Goal: Task Accomplishment & Management: Use online tool/utility

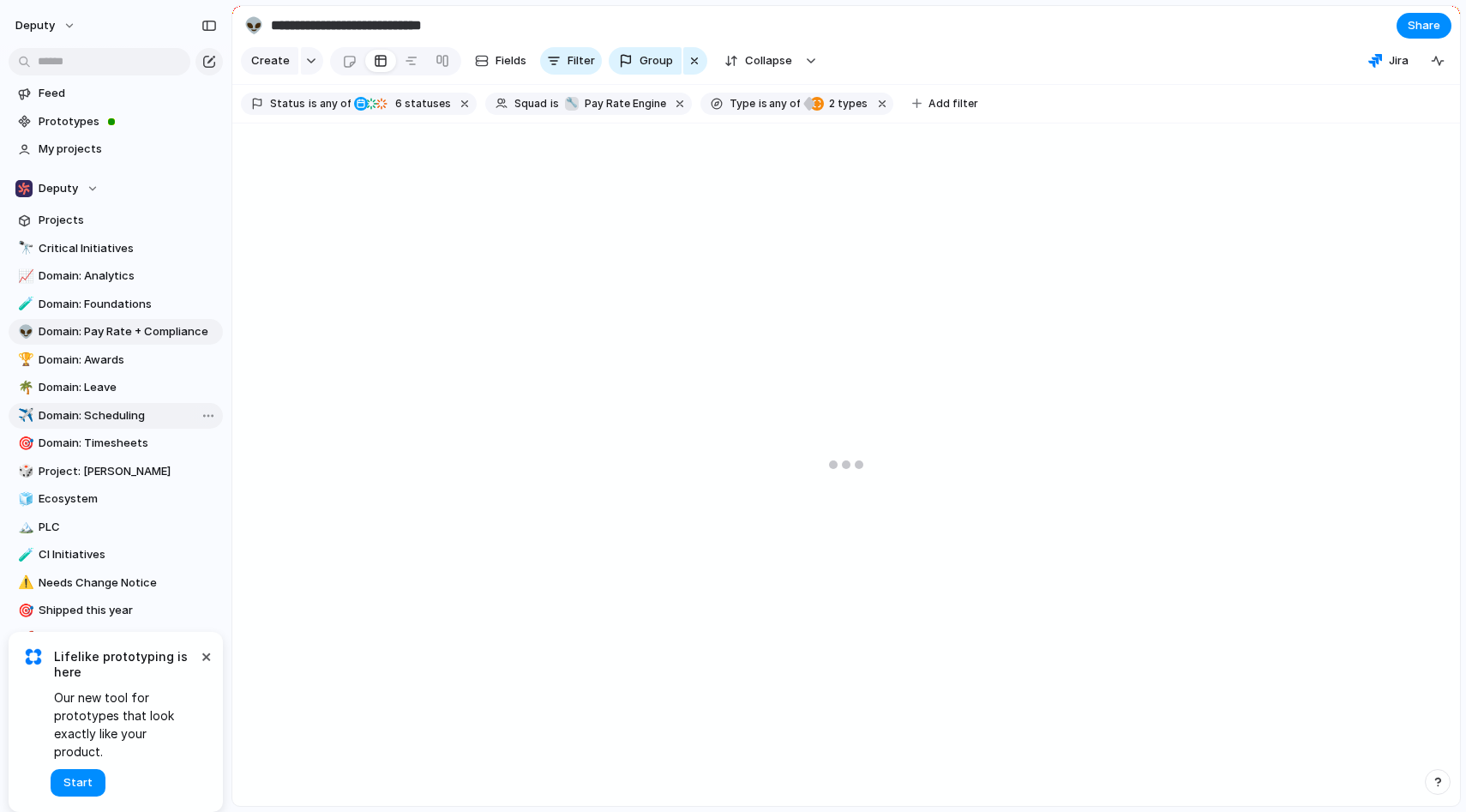
click at [153, 414] on span "Domain: Scheduling" at bounding box center [128, 415] width 179 height 17
type input "**********"
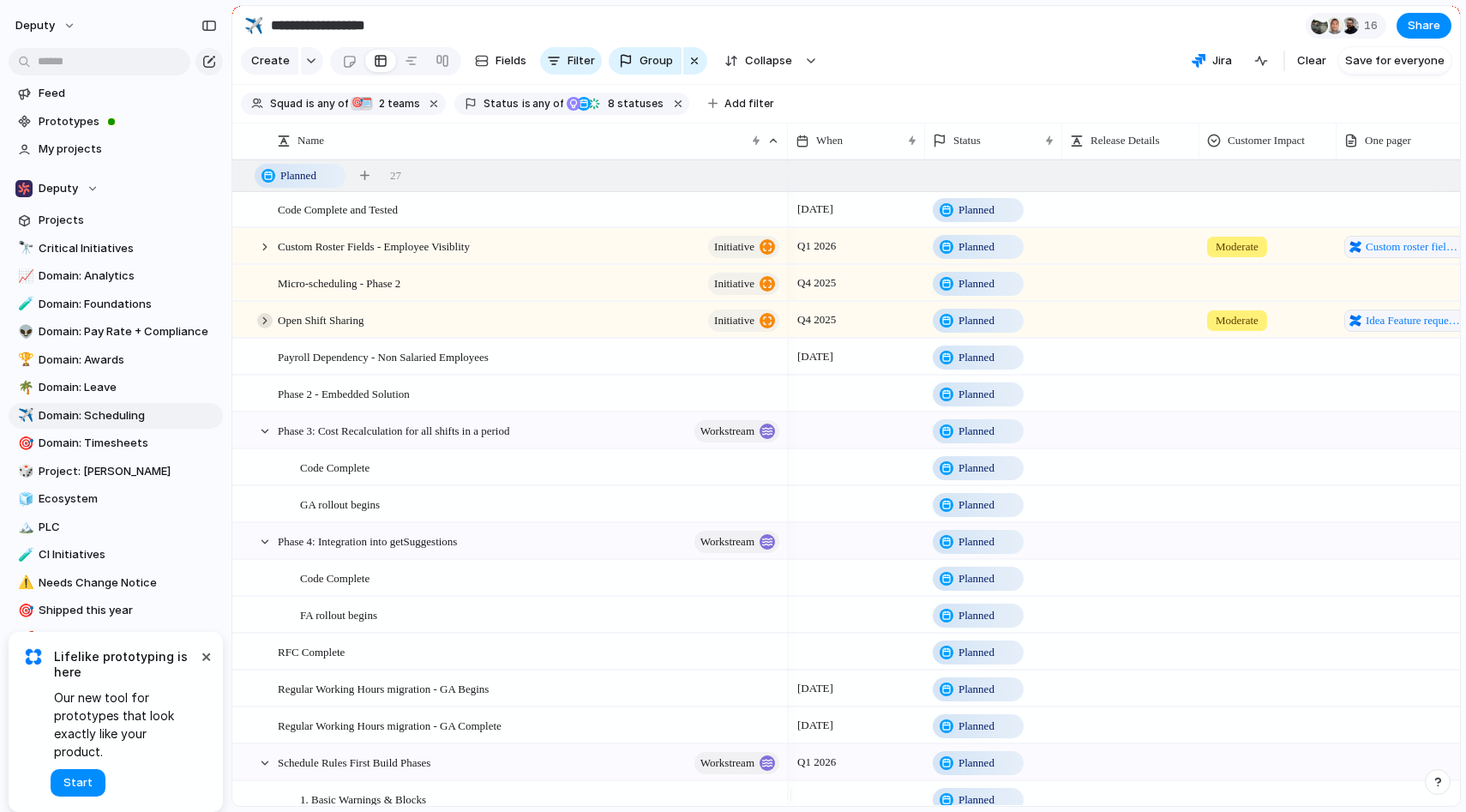
click at [264, 329] on div at bounding box center [264, 320] width 15 height 15
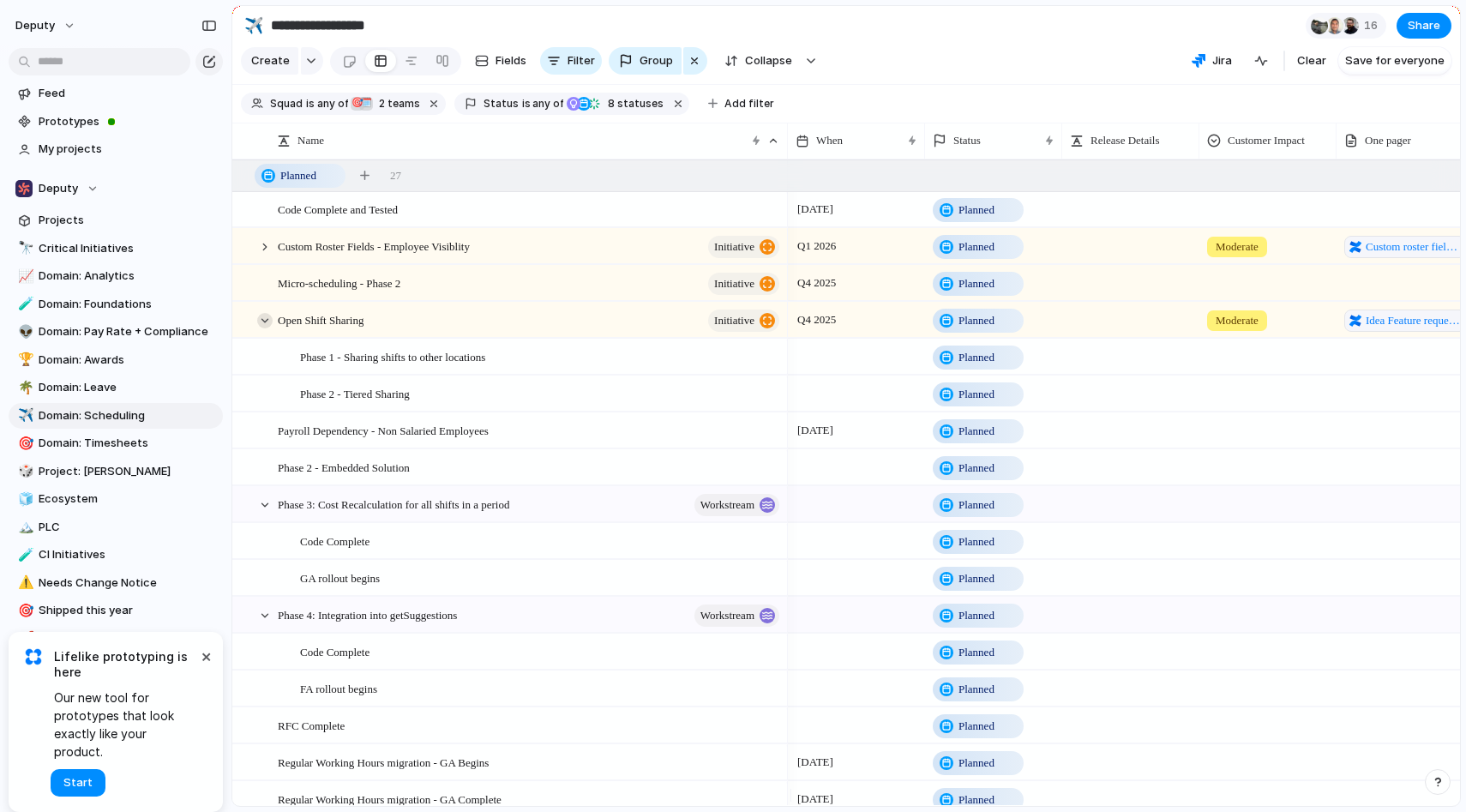
click at [264, 329] on div at bounding box center [264, 320] width 15 height 15
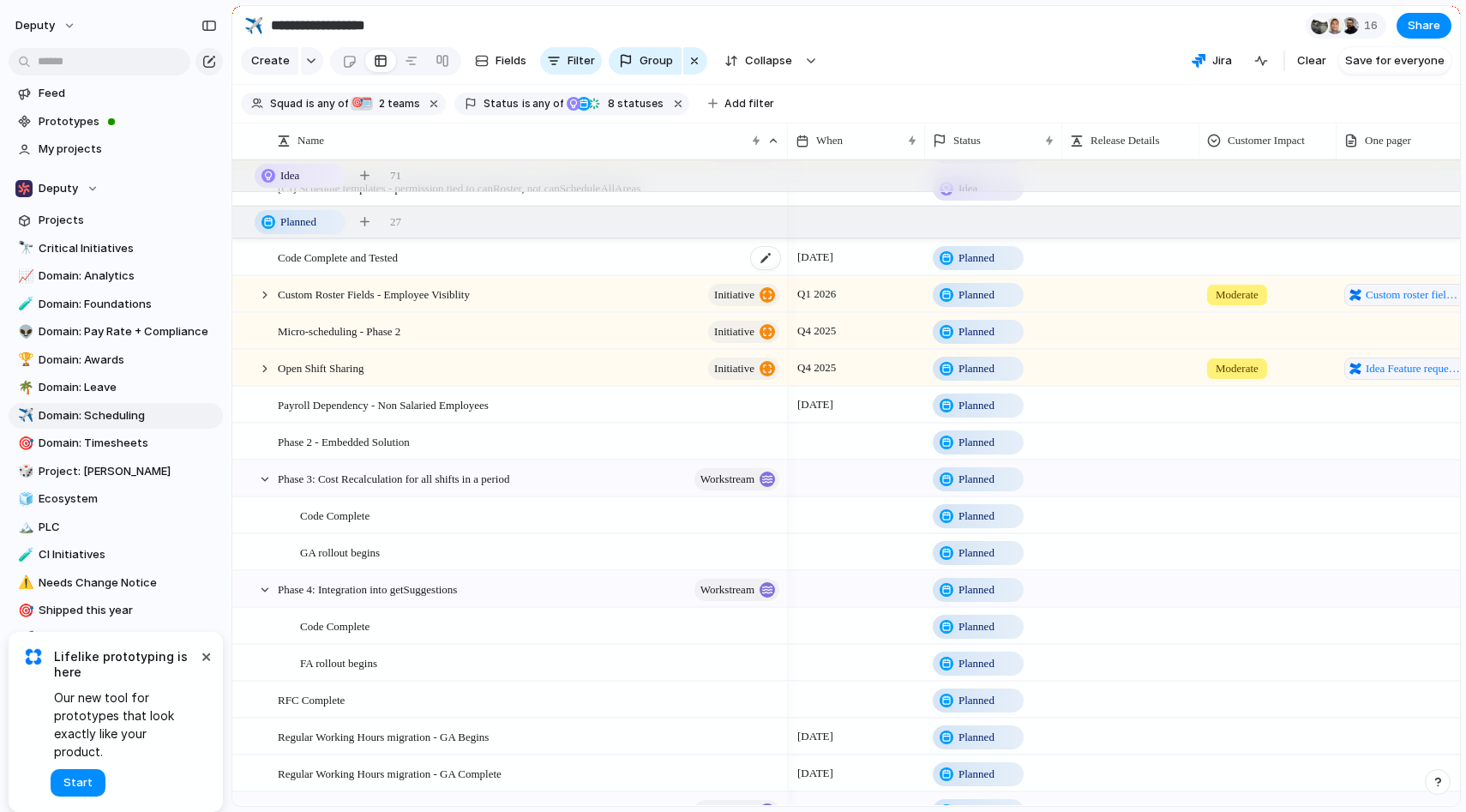
click at [337, 266] on span "Code Complete and Tested" at bounding box center [337, 256] width 120 height 20
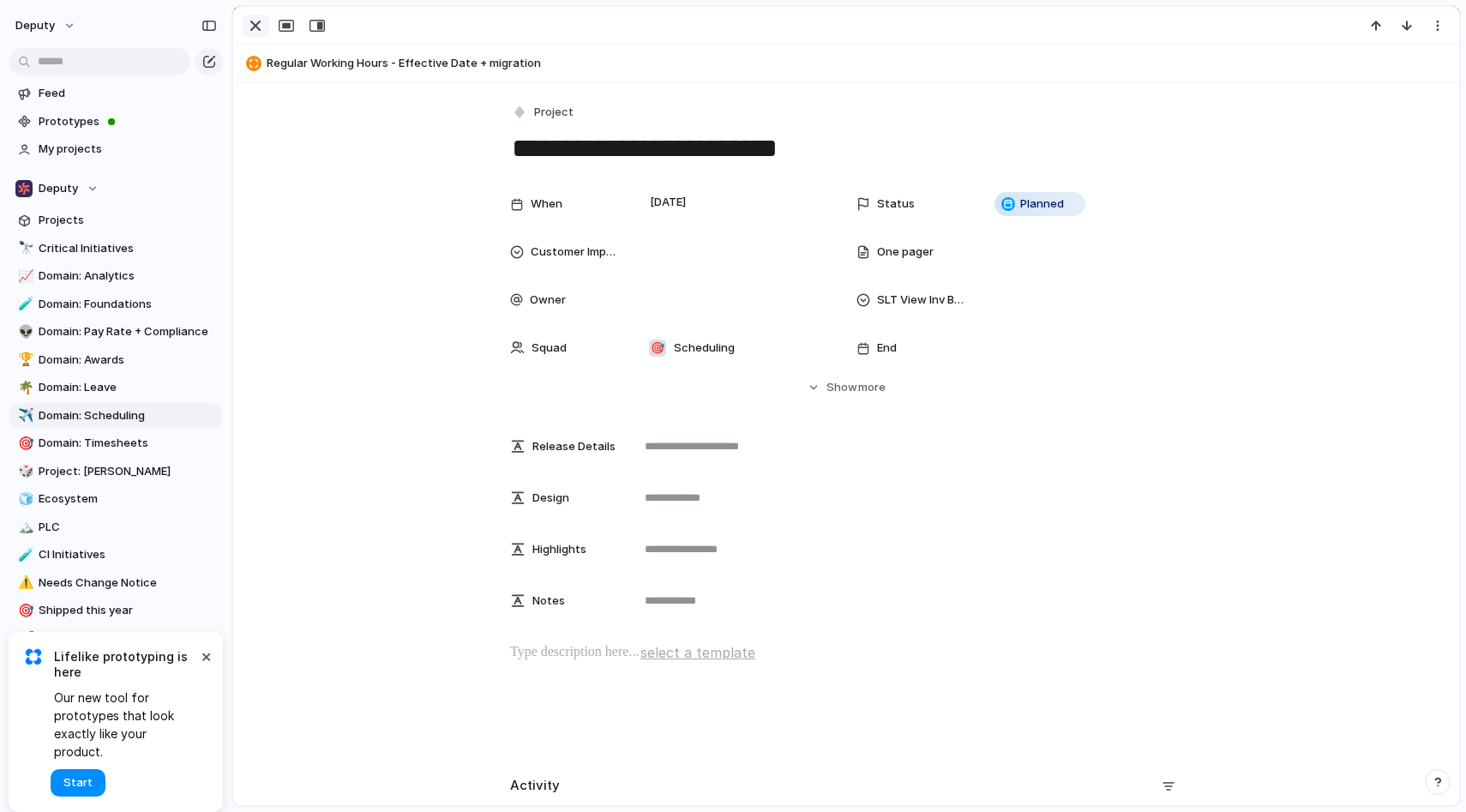
click at [258, 28] on div "button" at bounding box center [256, 25] width 21 height 21
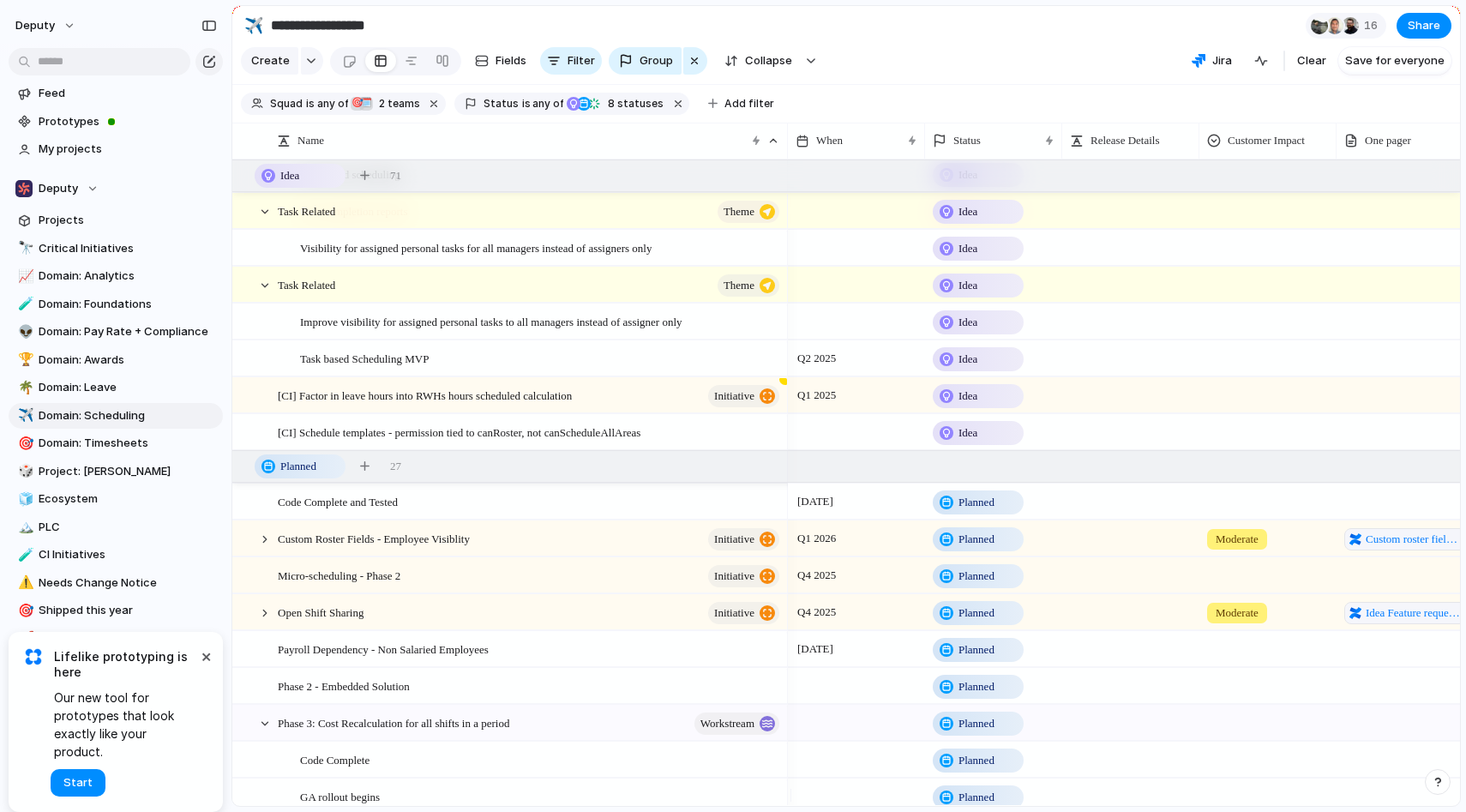
click at [962, 511] on span "Planned" at bounding box center [977, 502] width 36 height 17
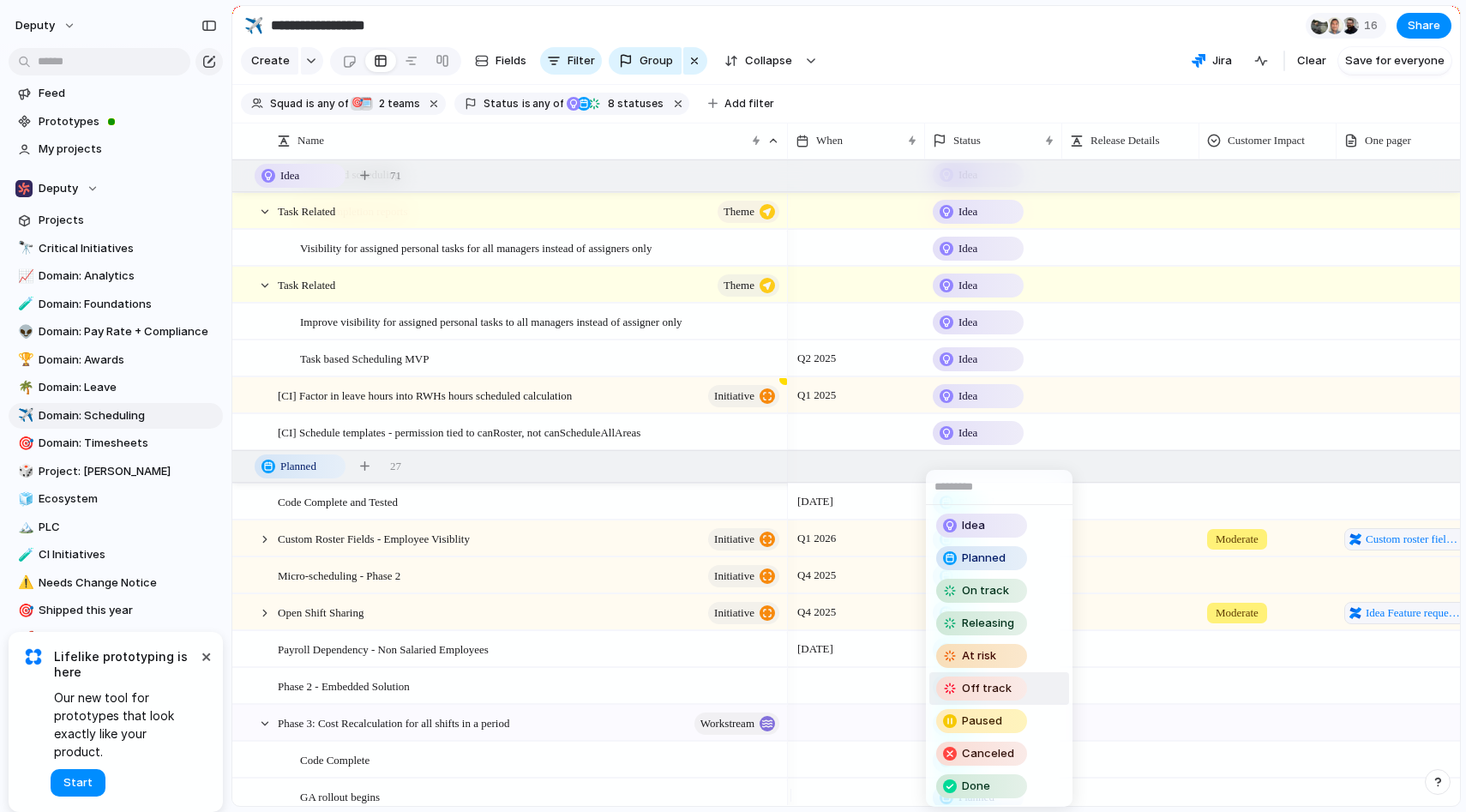
click at [993, 679] on div "Off track" at bounding box center [981, 688] width 88 height 21
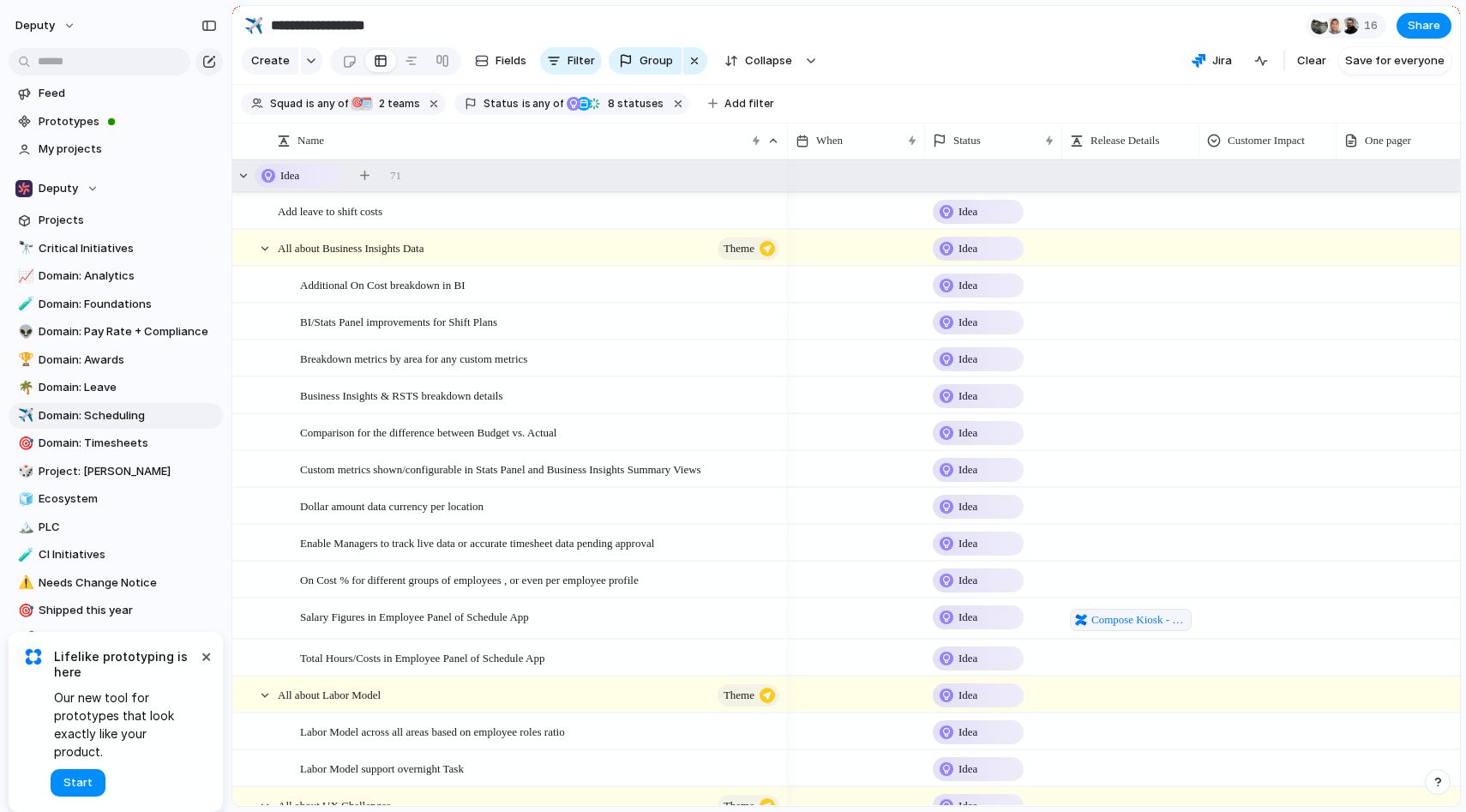
click at [434, 185] on div "Idea 71" at bounding box center [847, 176] width 1231 height 31
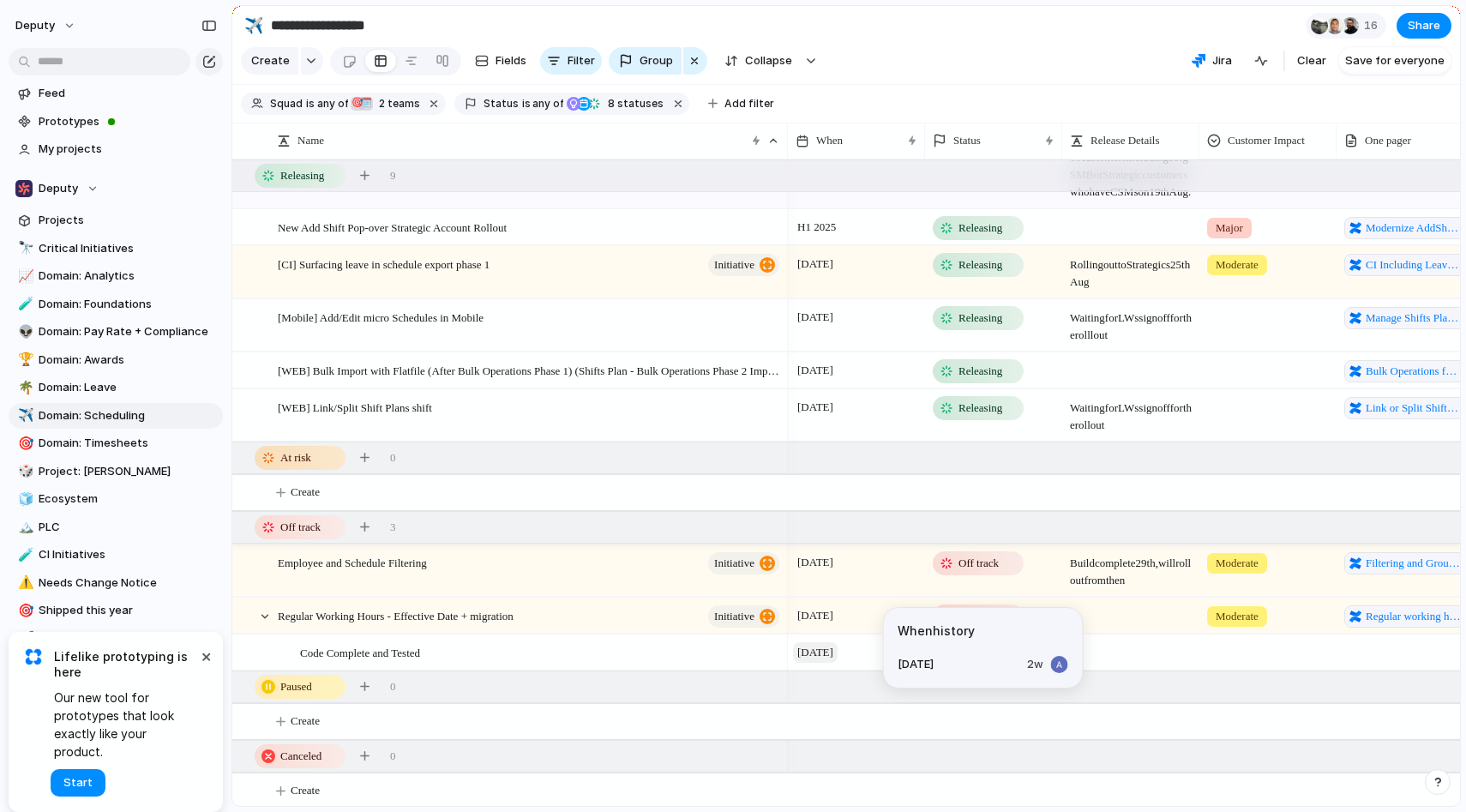
click at [829, 663] on span "[DATE]" at bounding box center [815, 652] width 44 height 21
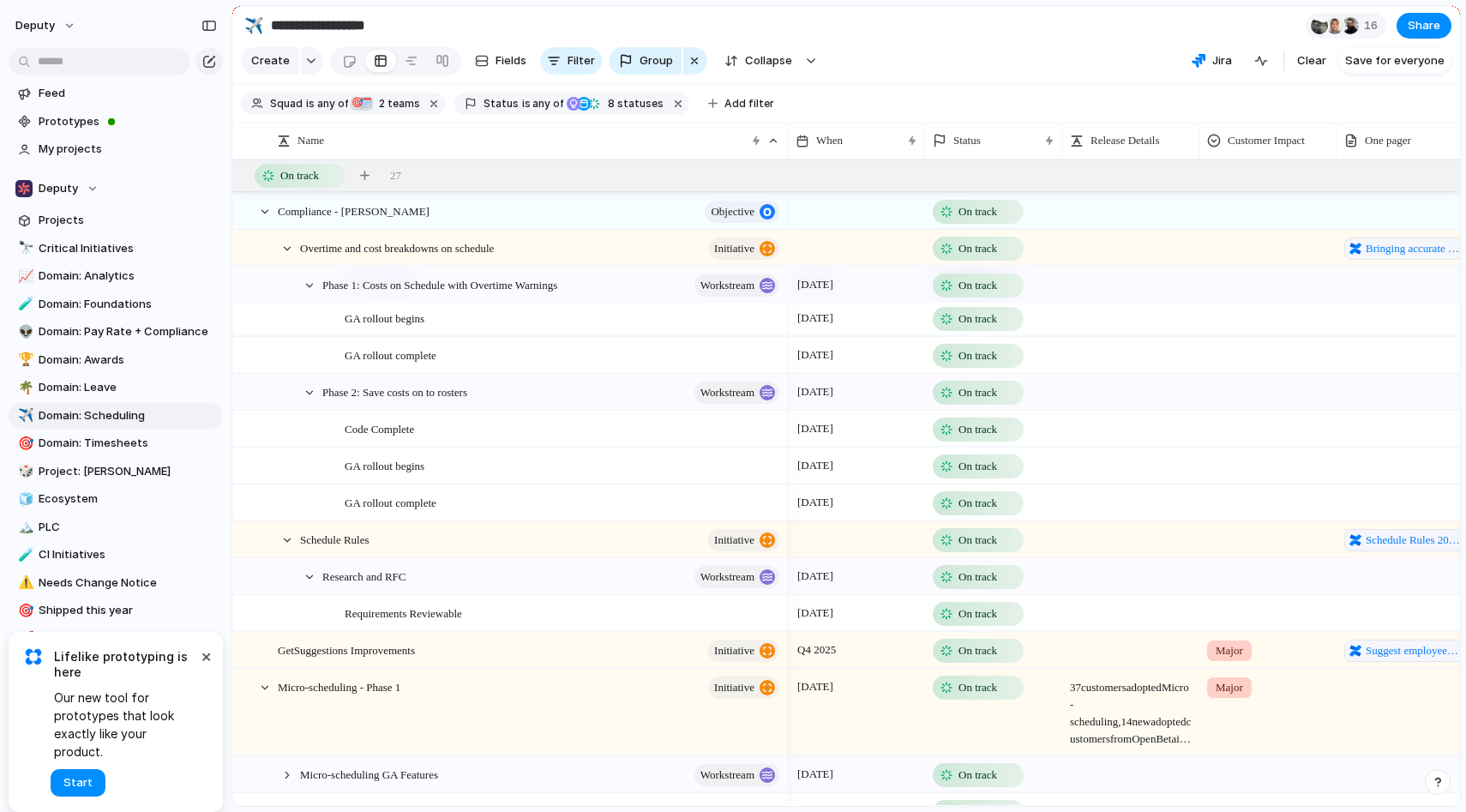
scroll to position [935, 0]
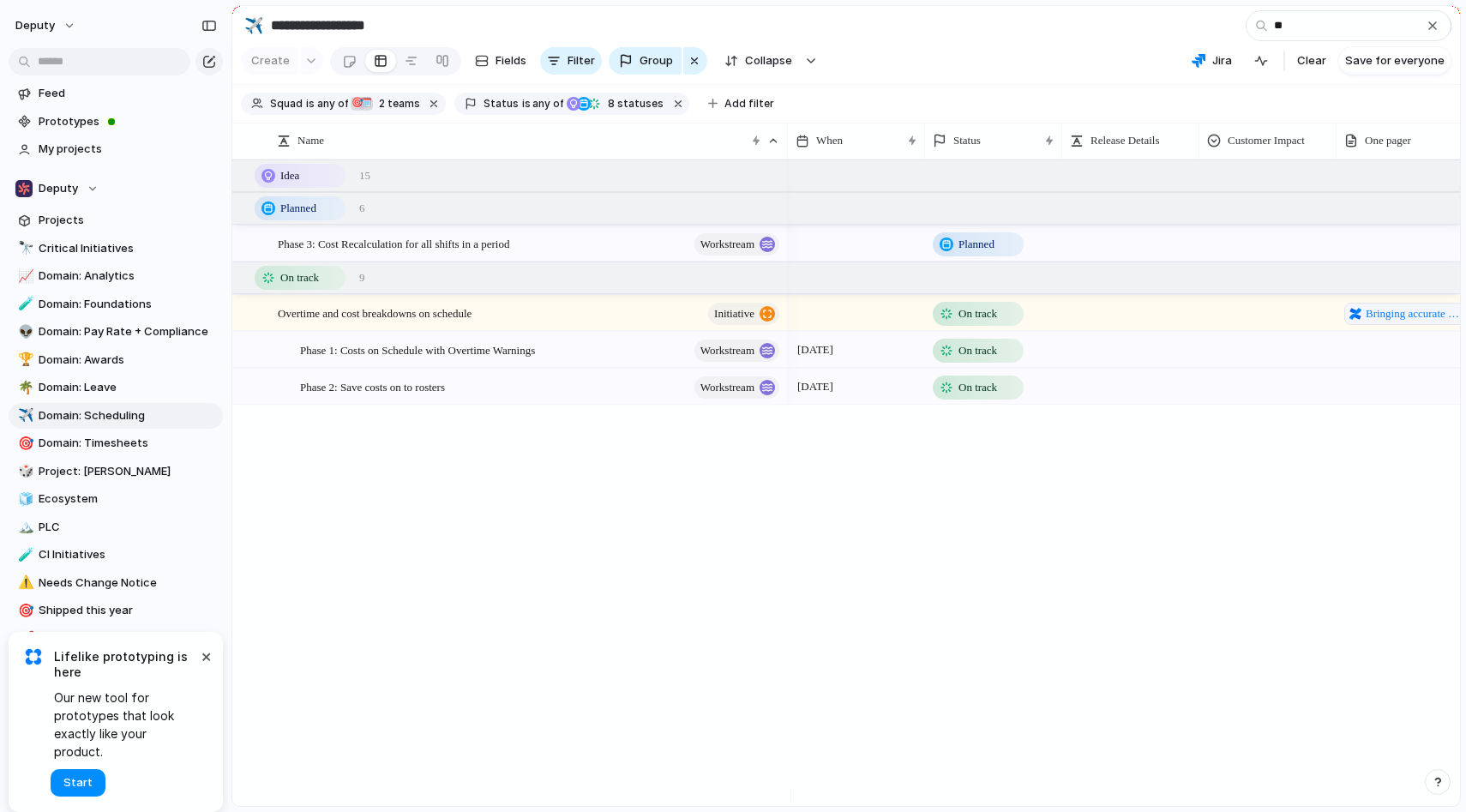
type input "*"
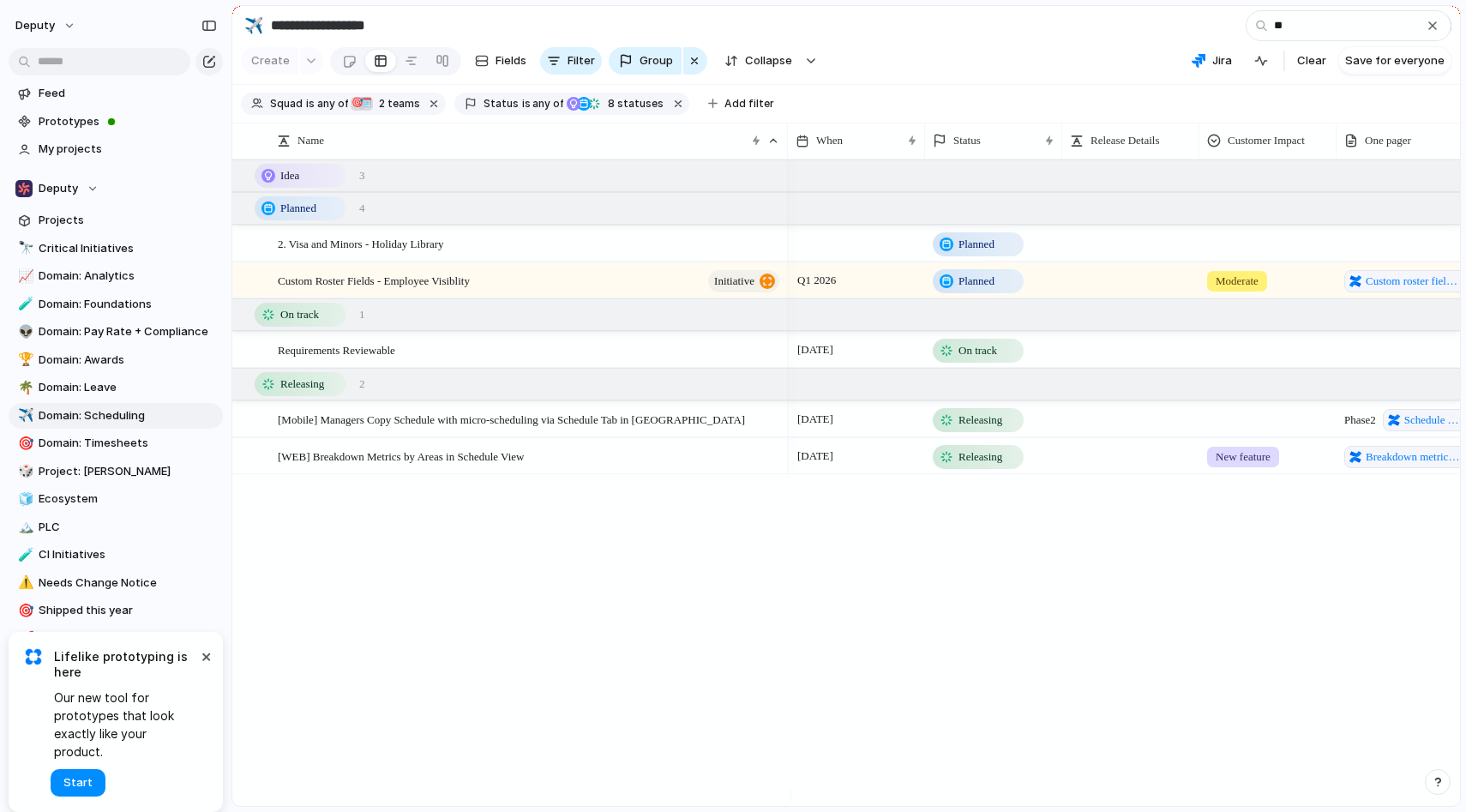
type input "*"
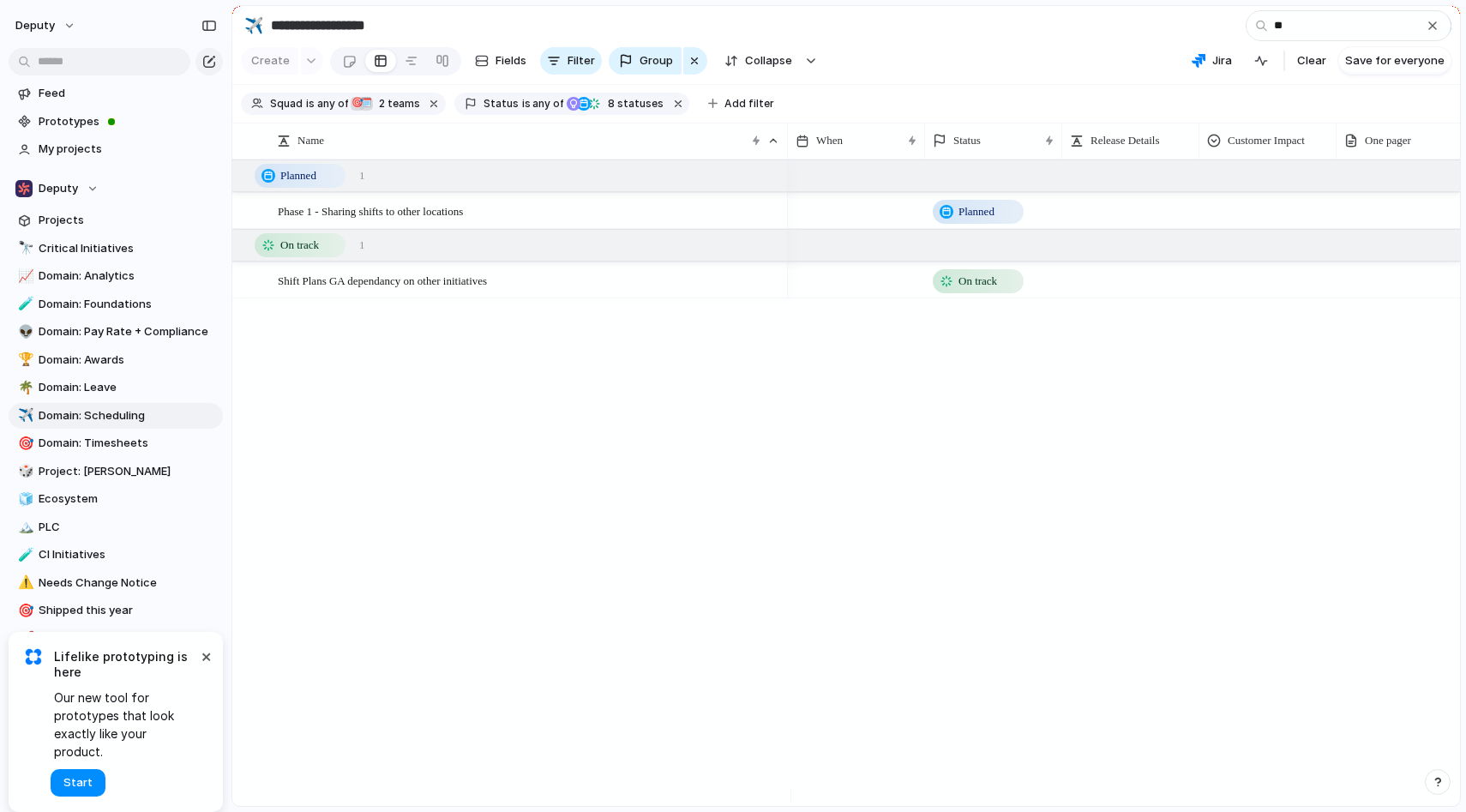
type input "*"
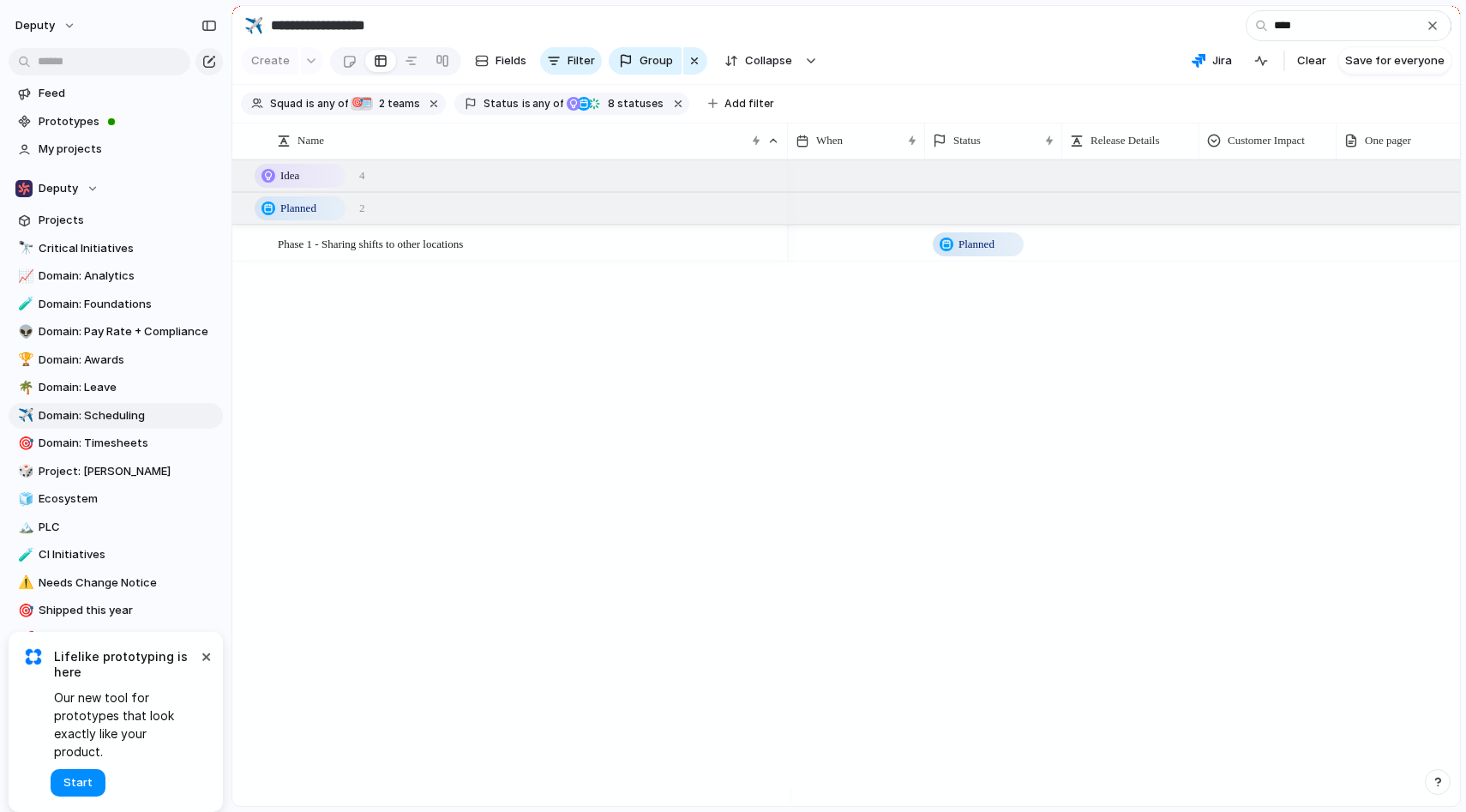
type input "*****"
